Goal: Information Seeking & Learning: Learn about a topic

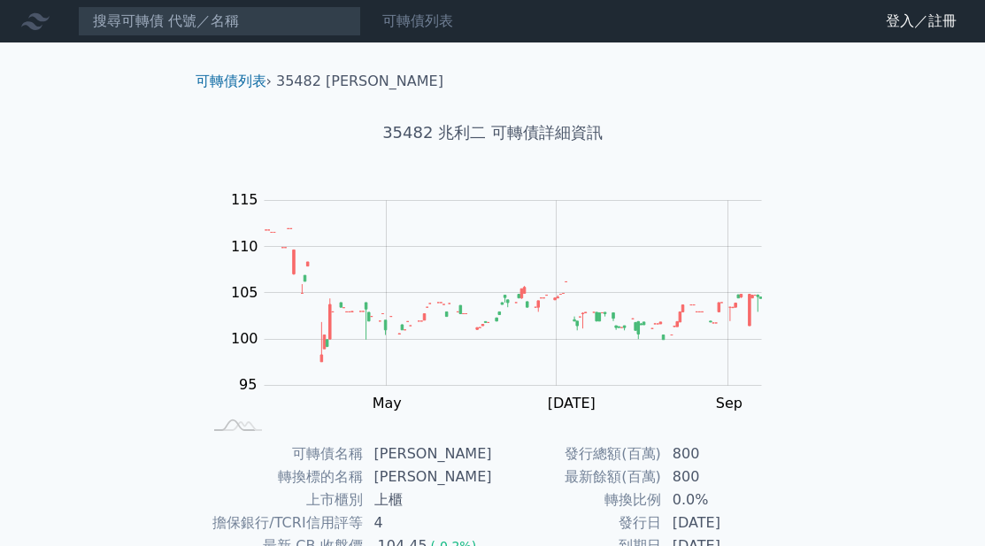
click at [414, 25] on link "可轉債列表" at bounding box center [417, 20] width 71 height 17
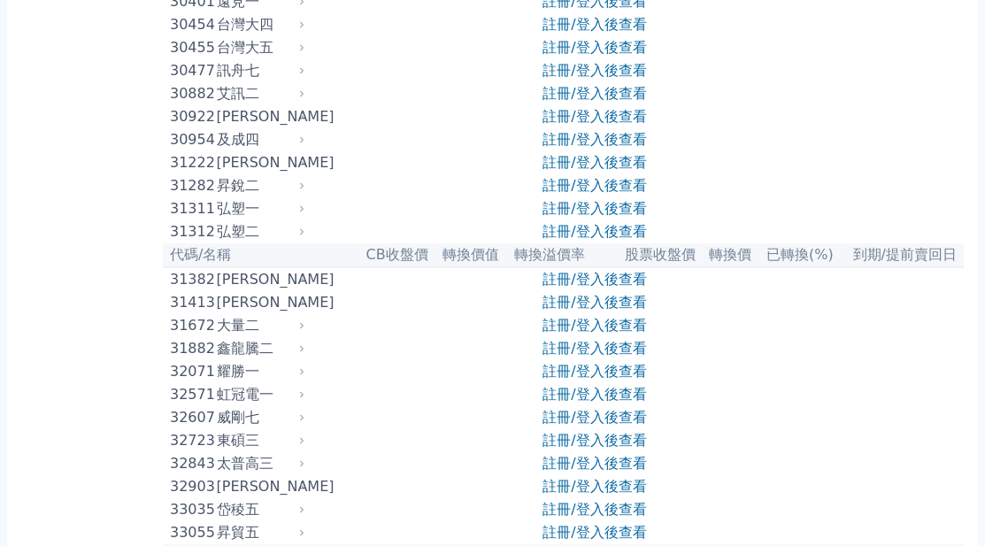
scroll to position [2921, 0]
